Goal: Navigation & Orientation: Find specific page/section

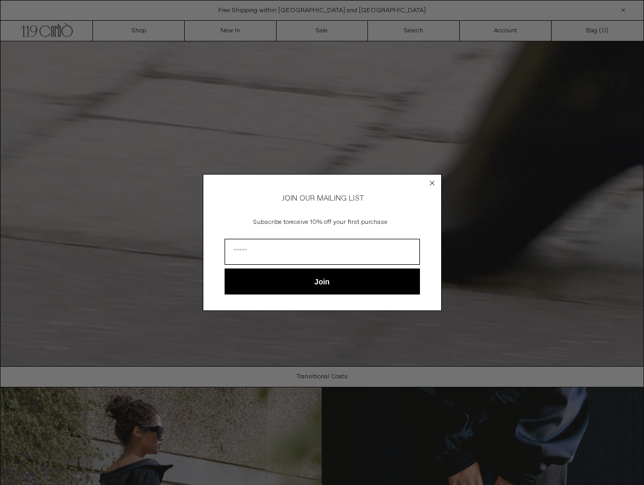
click at [432, 178] on circle "Close dialog" at bounding box center [432, 183] width 10 height 10
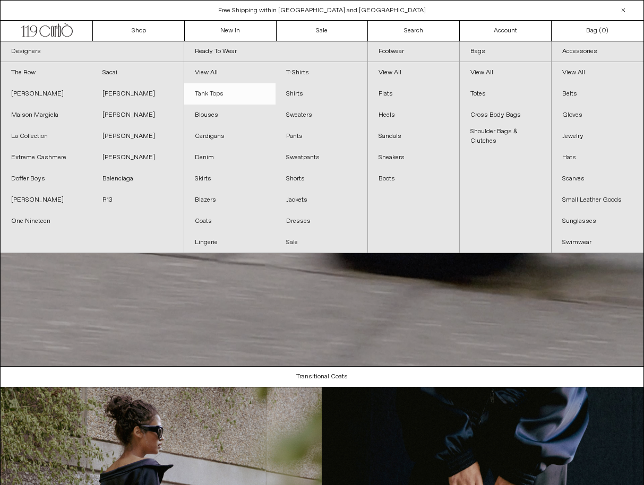
click at [210, 95] on link "Tank Tops" at bounding box center [229, 93] width 91 height 21
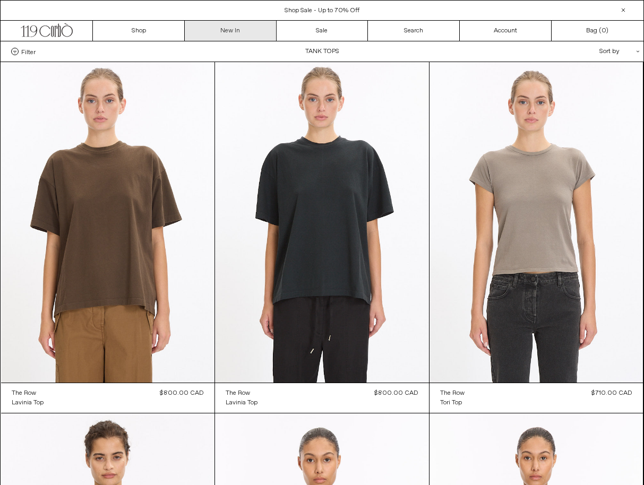
click at [254, 36] on link "New In" at bounding box center [231, 31] width 92 height 20
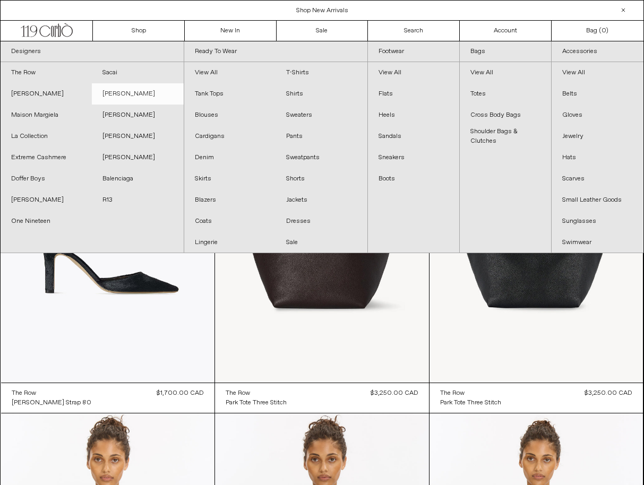
click at [147, 98] on link "[PERSON_NAME]" at bounding box center [137, 93] width 91 height 21
